Goal: Task Accomplishment & Management: Complete application form

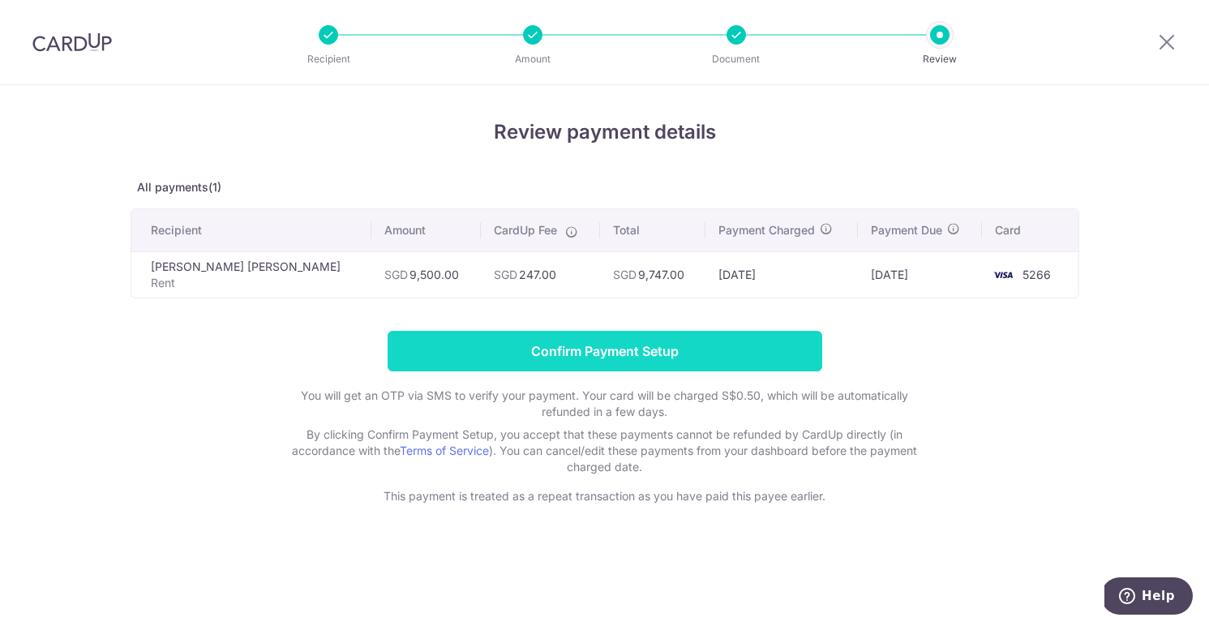
click at [578, 362] on input "Confirm Payment Setup" at bounding box center [605, 351] width 435 height 41
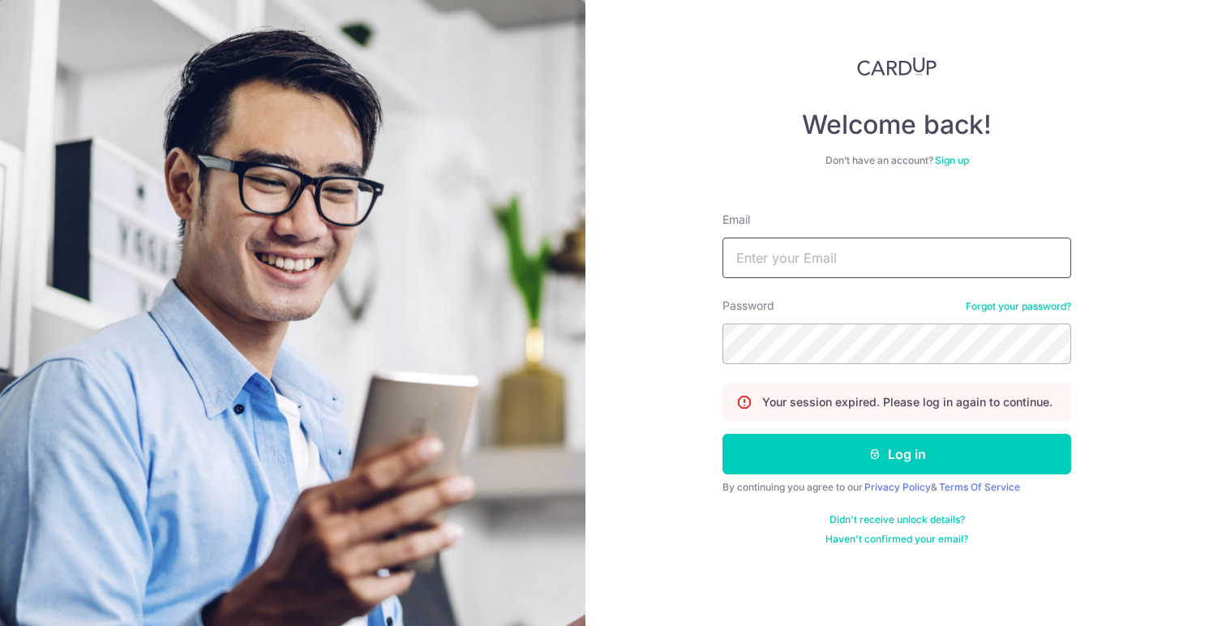
click at [786, 254] on input "Email" at bounding box center [896, 258] width 349 height 41
type input "[EMAIL_ADDRESS][DOMAIN_NAME]"
click at [908, 481] on div "By continuing you agree to our Privacy Policy & Terms Of Service" at bounding box center [896, 487] width 349 height 13
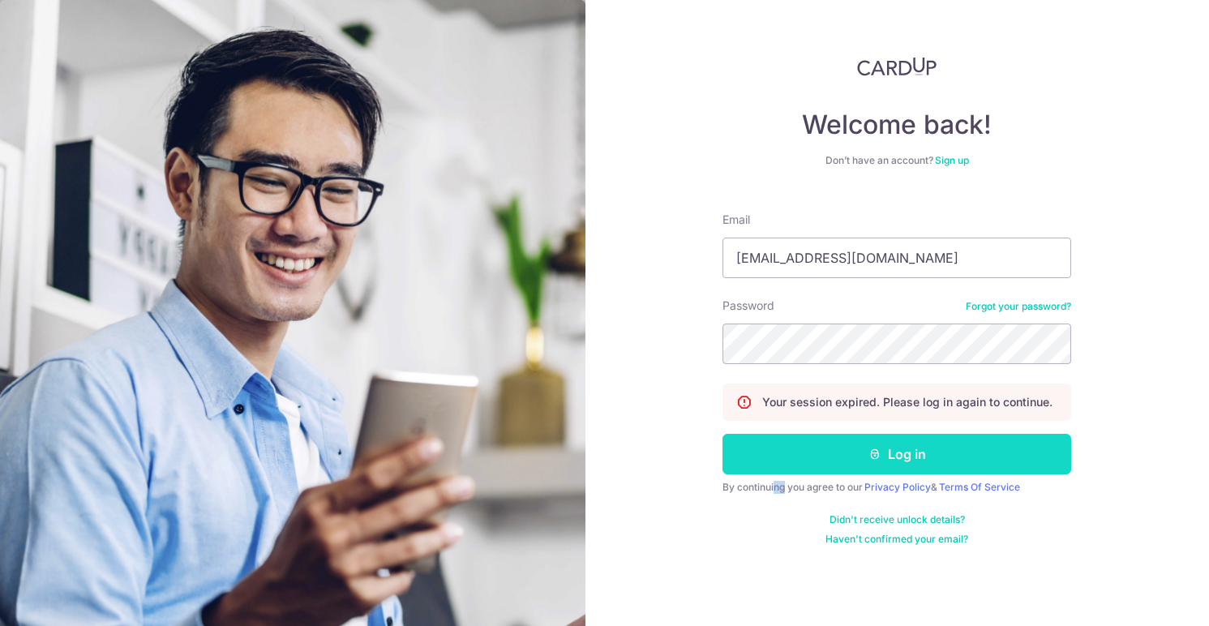
click at [908, 464] on button "Log in" at bounding box center [896, 454] width 349 height 41
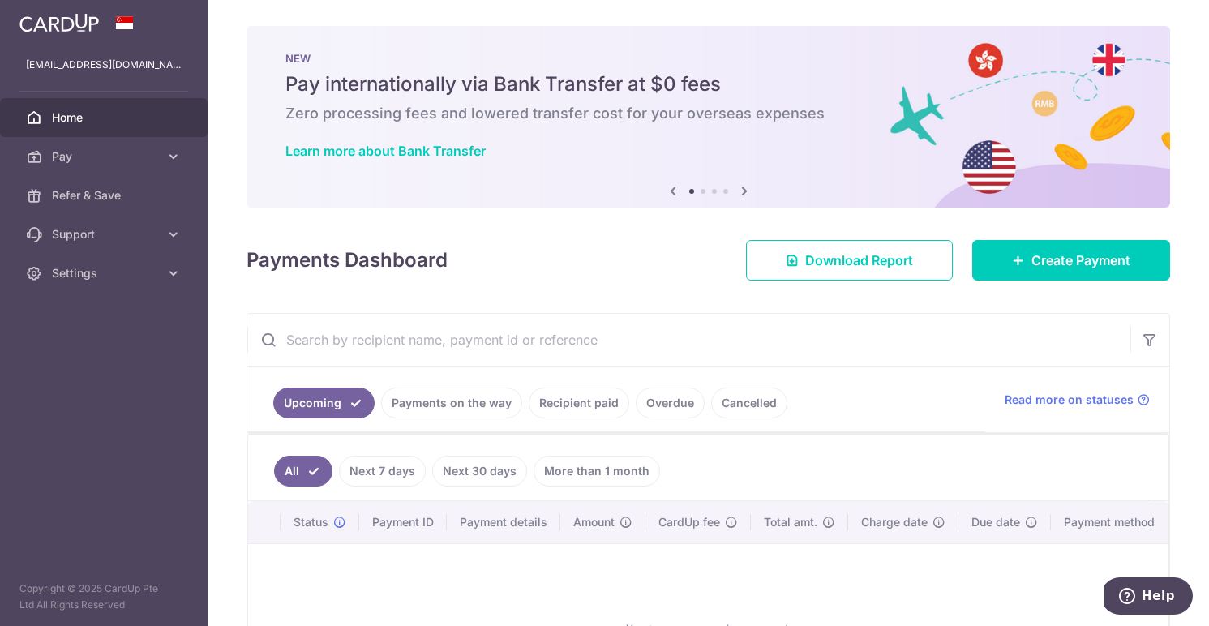
scroll to position [166, 0]
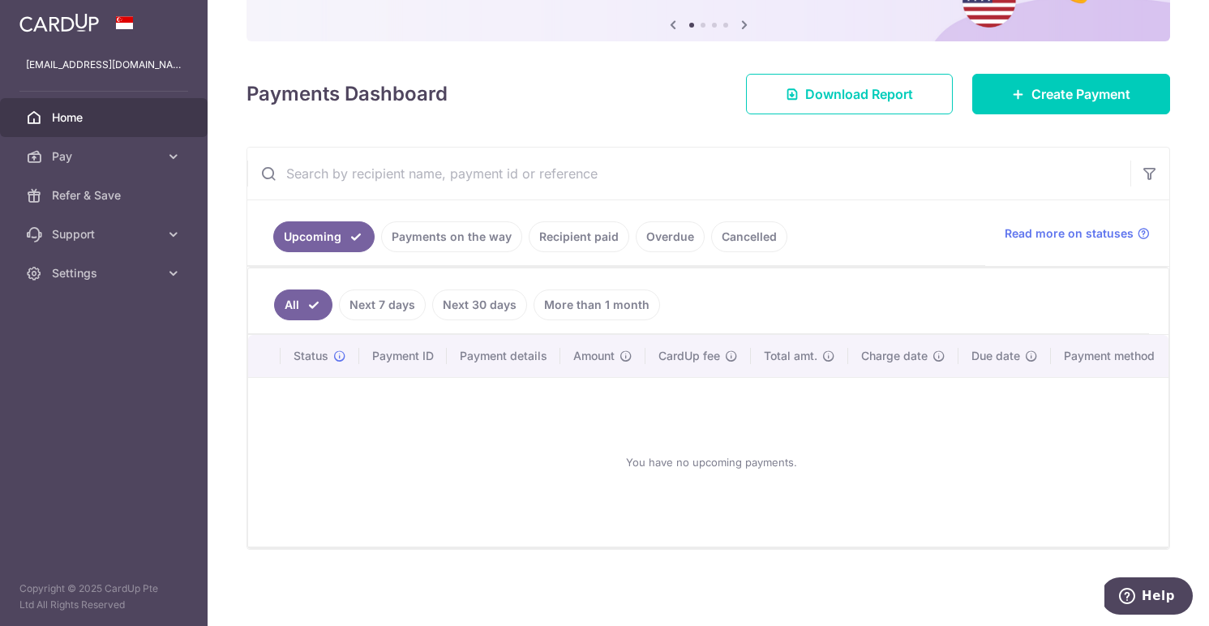
click at [435, 239] on link "Payments on the way" at bounding box center [451, 236] width 141 height 31
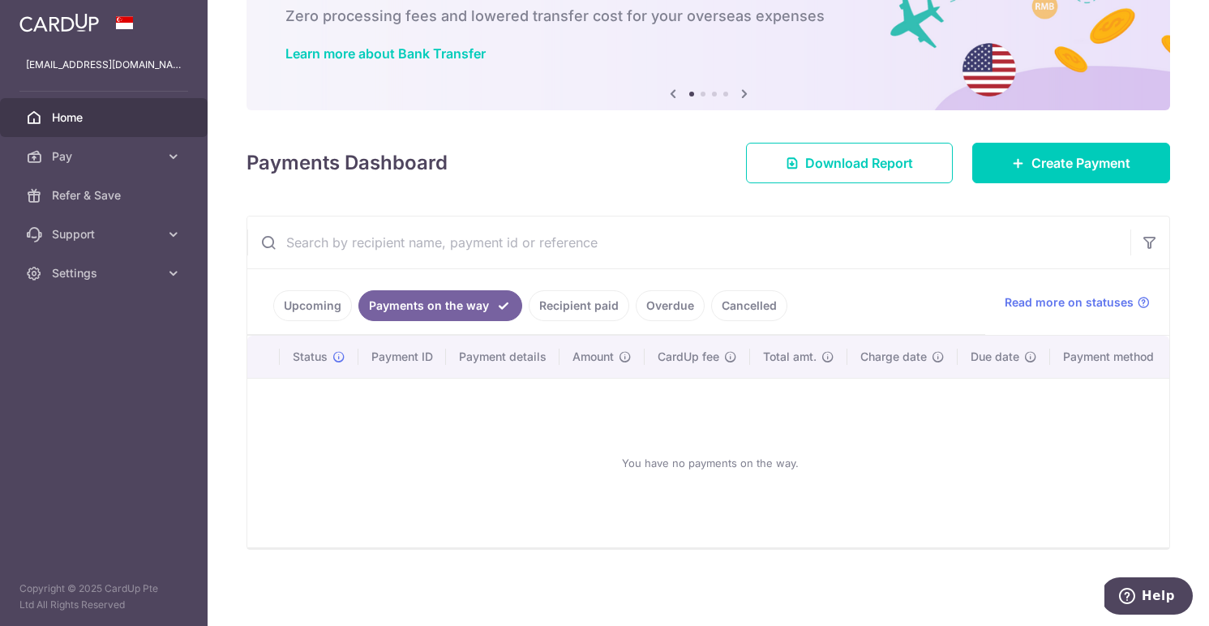
click at [724, 300] on link "Cancelled" at bounding box center [749, 305] width 76 height 31
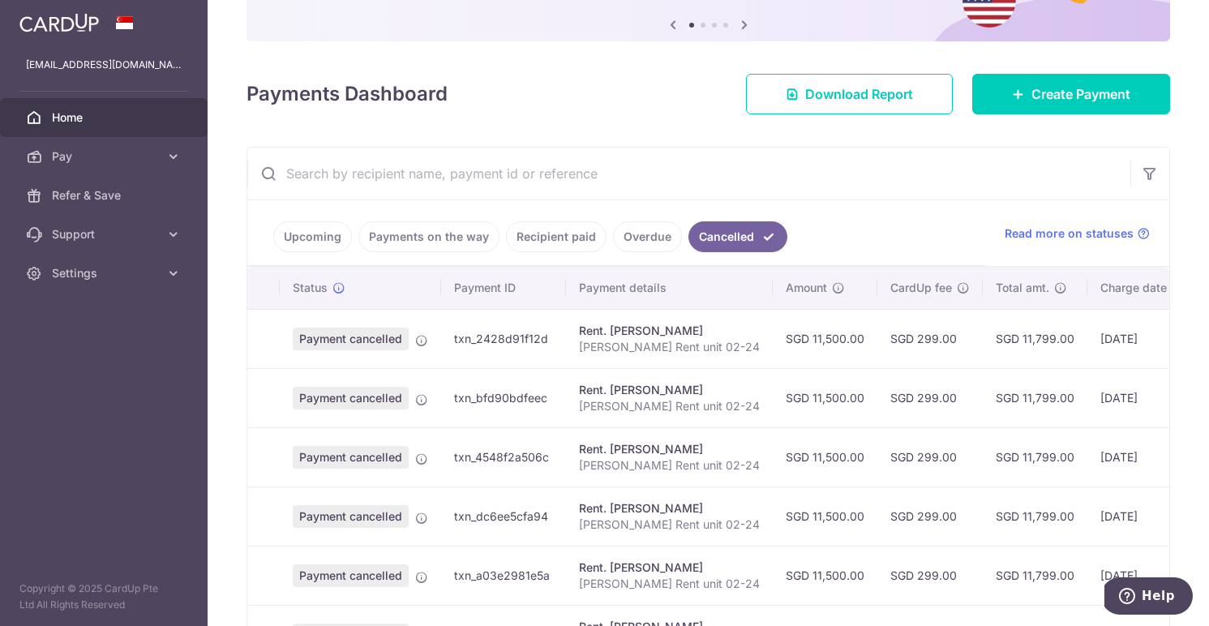
click at [641, 358] on td "Rent. [PERSON_NAME] [PERSON_NAME] Rent unit 02-24" at bounding box center [669, 338] width 207 height 59
click at [662, 265] on ul "Upcoming Payments on the way Recipient paid Overdue Cancelled" at bounding box center [616, 233] width 738 height 66
click at [637, 227] on link "Overdue" at bounding box center [647, 236] width 69 height 31
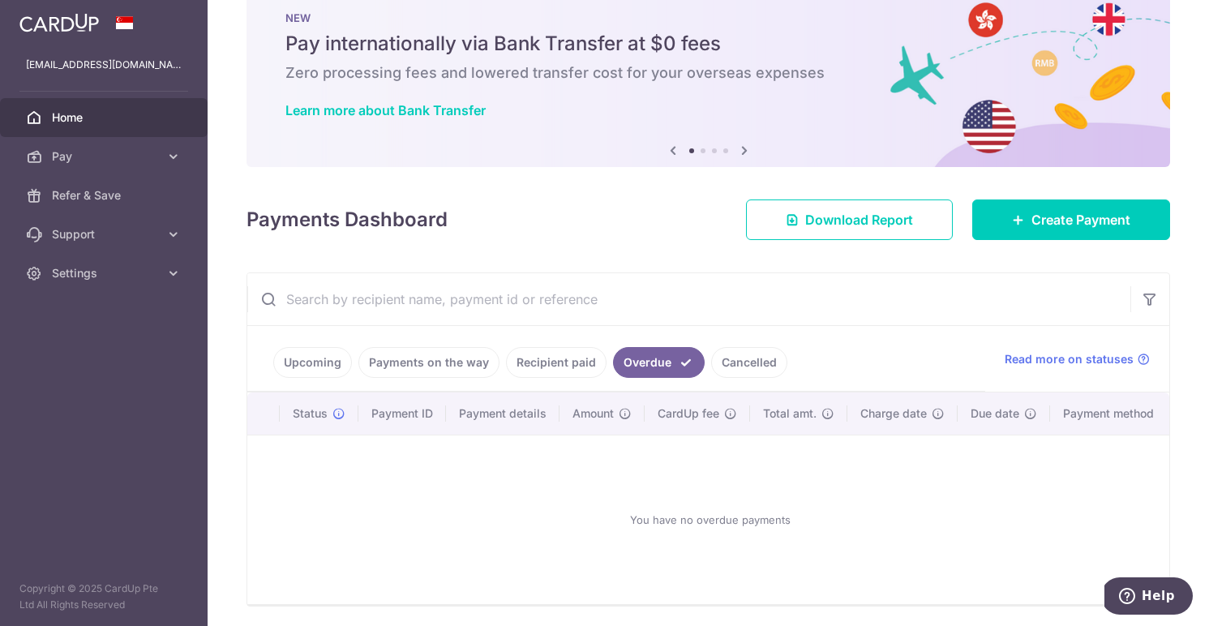
scroll to position [97, 0]
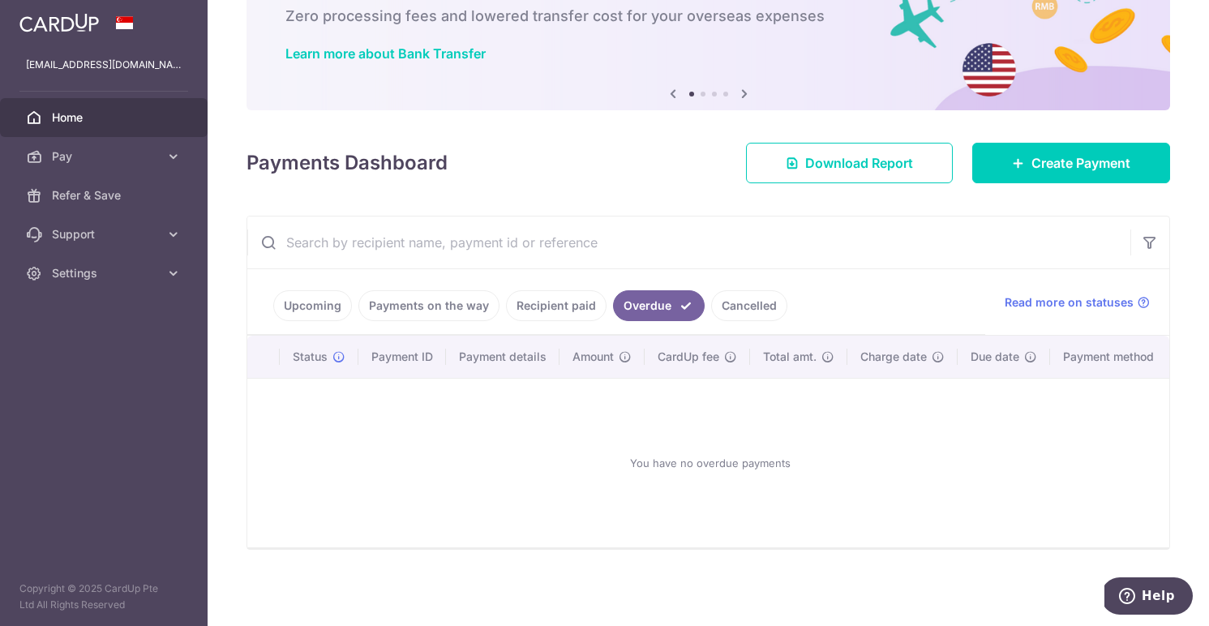
click at [547, 289] on ul "Upcoming Payments on the way Recipient paid Overdue Cancelled" at bounding box center [616, 302] width 738 height 66
click at [544, 304] on link "Recipient paid" at bounding box center [556, 305] width 101 height 31
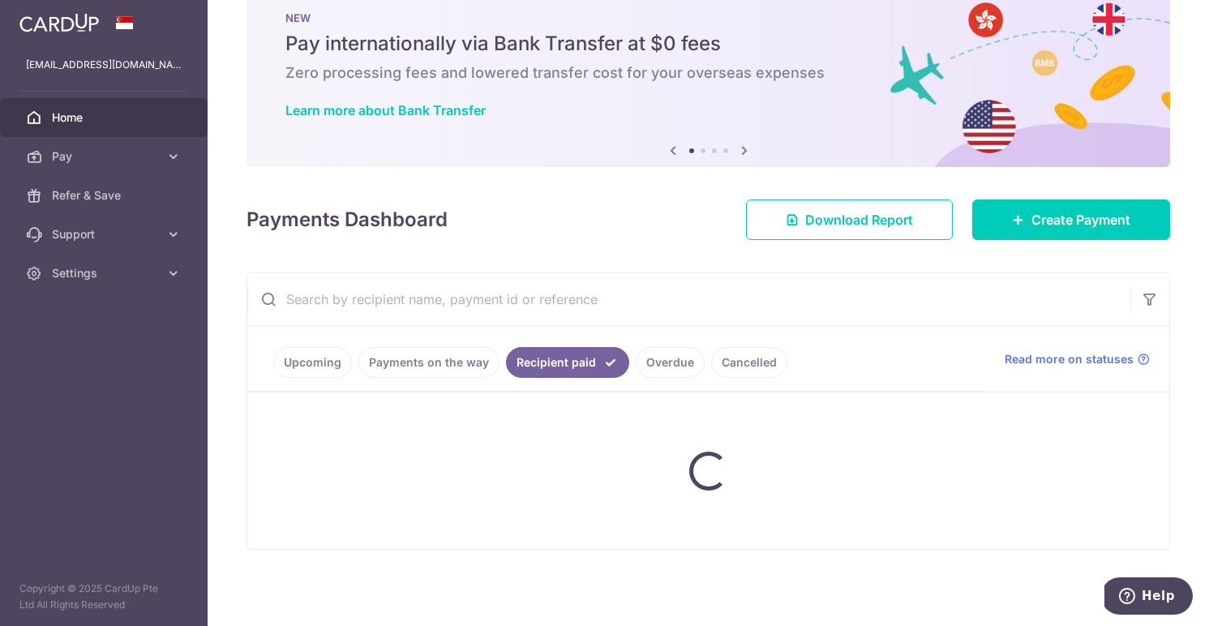
scroll to position [166, 0]
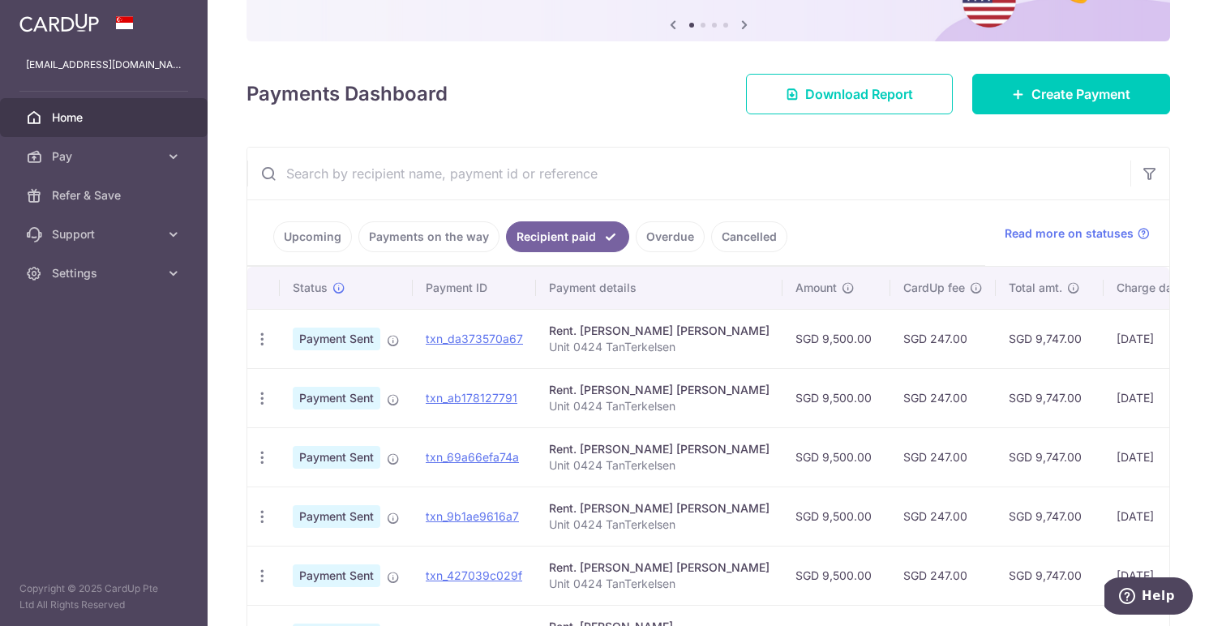
click at [435, 245] on link "Payments on the way" at bounding box center [428, 236] width 141 height 31
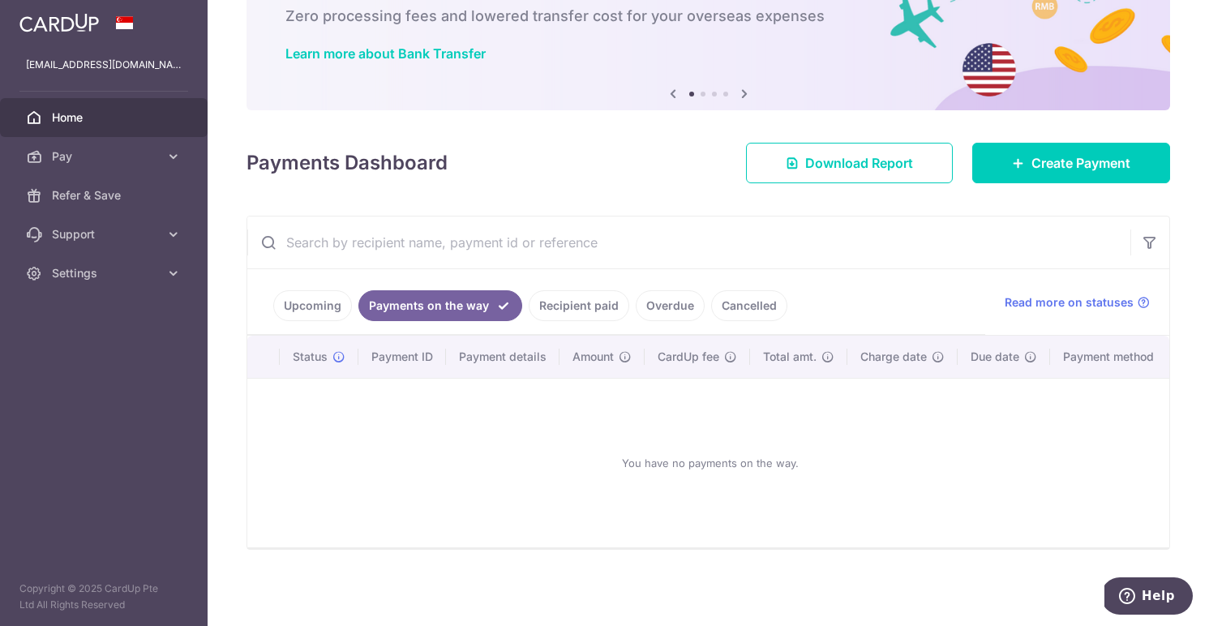
click at [346, 307] on link "Upcoming" at bounding box center [312, 305] width 79 height 31
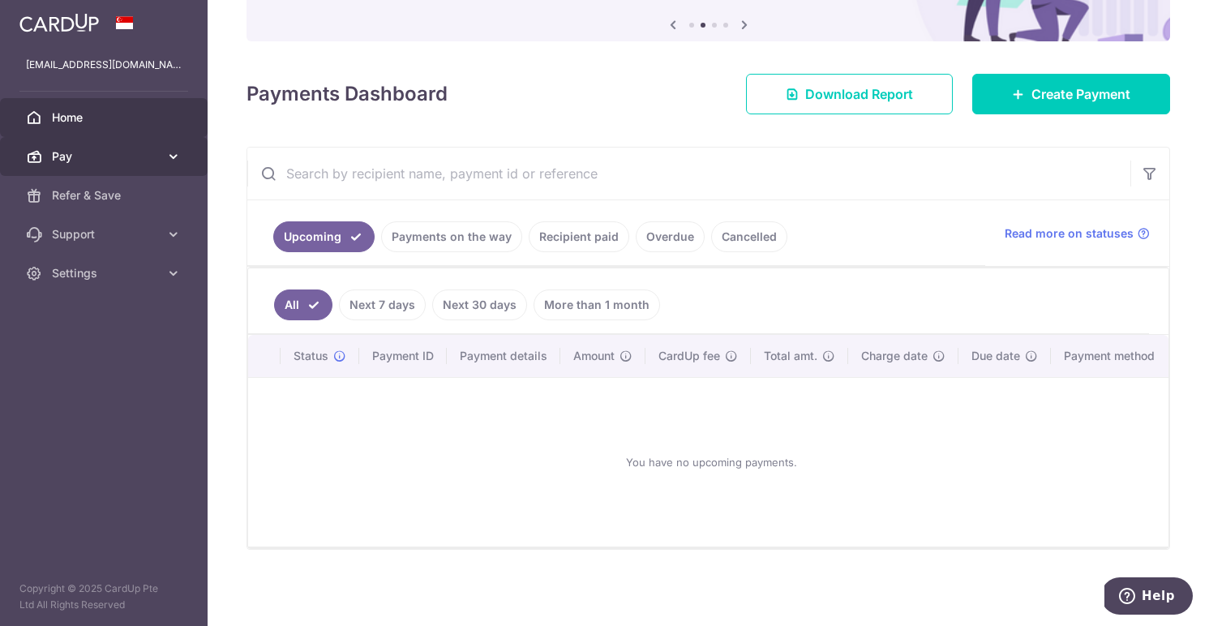
click at [86, 172] on link "Pay" at bounding box center [104, 156] width 208 height 39
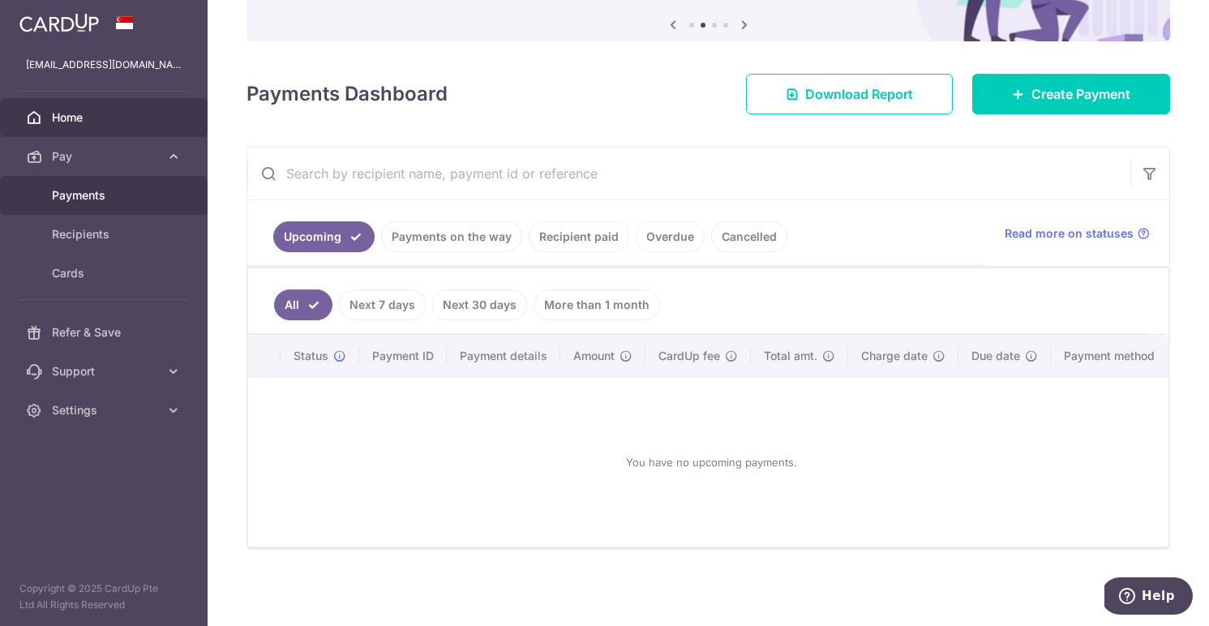
click at [94, 198] on span "Payments" at bounding box center [105, 195] width 107 height 16
